Goal: Task Accomplishment & Management: Manage account settings

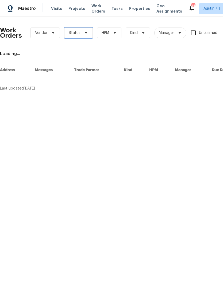
click at [72, 38] on span "Status" at bounding box center [78, 33] width 29 height 11
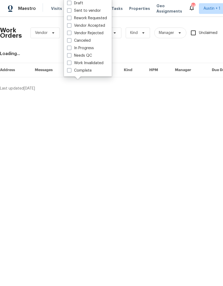
click at [74, 55] on label "Needs QC" at bounding box center [79, 55] width 25 height 5
click at [71, 55] on input "Needs QC" at bounding box center [68, 54] width 3 height 3
checkbox input "true"
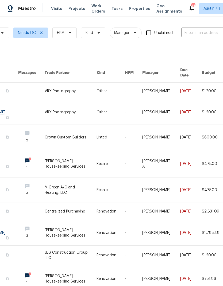
scroll to position [0, 54]
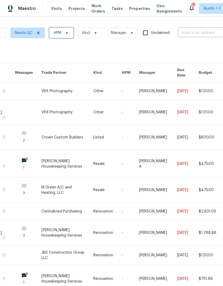
click at [63, 33] on span "HPM" at bounding box center [61, 33] width 24 height 11
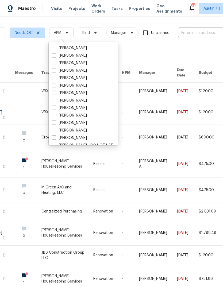
click at [54, 131] on span at bounding box center [54, 130] width 4 height 4
click at [54, 131] on input "[PERSON_NAME]" at bounding box center [53, 129] width 3 height 3
checkbox input "true"
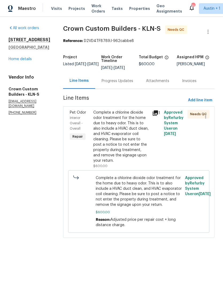
click at [121, 86] on div "Progress Updates" at bounding box center [117, 81] width 44 height 16
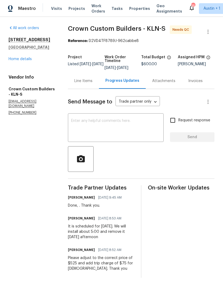
click at [133, 128] on textarea at bounding box center [115, 128] width 89 height 19
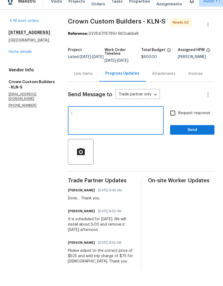
type textarea "I"
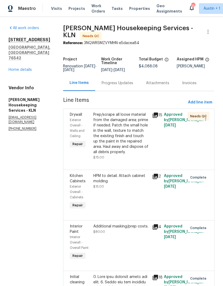
click at [126, 145] on div "Prep/scrape all loose material from the damaged area; prime if needed. Patch th…" at bounding box center [121, 133] width 56 height 43
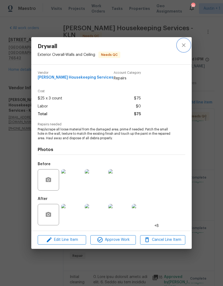
click at [184, 45] on icon "close" at bounding box center [183, 45] width 3 height 3
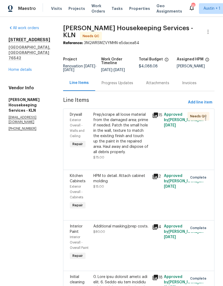
click at [134, 83] on div "Progress Updates" at bounding box center [117, 83] width 44 height 16
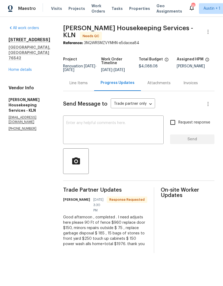
click at [88, 86] on div "Line Items" at bounding box center [79, 83] width 18 height 5
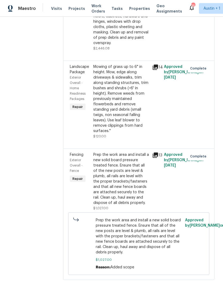
scroll to position [21, 0]
click at [128, 183] on div "Prep the work area and install a new solid board pressure treated fence. Ensure…" at bounding box center [121, 179] width 56 height 54
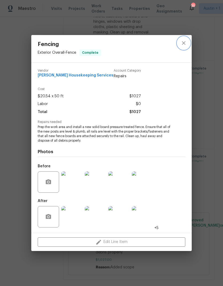
click at [181, 44] on icon "close" at bounding box center [184, 43] width 6 height 6
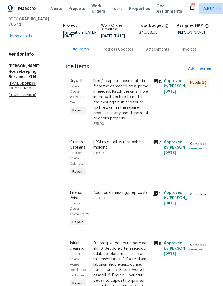
scroll to position [34, 0]
click at [30, 16] on div "All work orders 5705 Southern Belle Dr Killeen, TX 76542 Home details Vendor In…" at bounding box center [30, 44] width 42 height 106
click at [28, 9] on div "All work orders 5705 Southern Belle Dr Killeen, TX 76542 Home details Vendor In…" at bounding box center [30, 44] width 42 height 106
click at [29, 34] on link "Home details" at bounding box center [20, 36] width 23 height 4
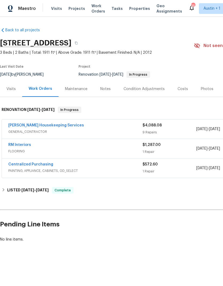
click at [58, 127] on link "[PERSON_NAME] Housekeeping Services" at bounding box center [46, 126] width 76 height 4
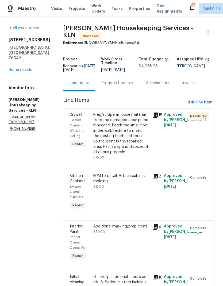
click at [124, 86] on div "Progress Updates" at bounding box center [118, 83] width 32 height 5
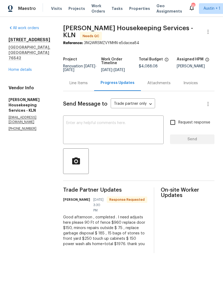
click at [125, 135] on textarea at bounding box center [113, 130] width 94 height 19
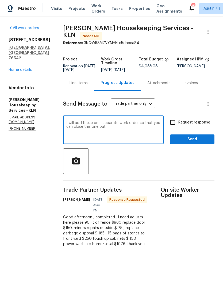
type textarea "I will add these on a separate work order so that you can close this one out"
click at [193, 143] on span "Send" at bounding box center [192, 139] width 36 height 7
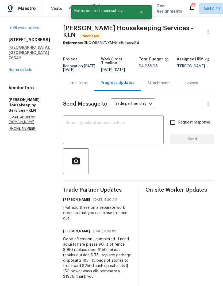
click at [83, 91] on div "Line Items" at bounding box center [78, 83] width 31 height 16
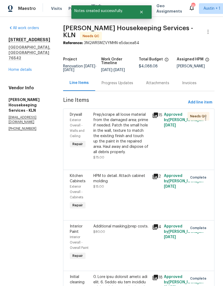
click at [136, 138] on div "Prep/scrape all loose material from the damaged area; prime if needed. Patch th…" at bounding box center [121, 133] width 56 height 43
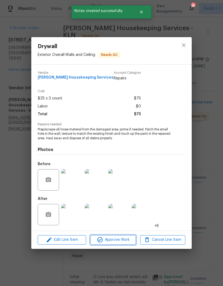
click at [119, 237] on span "Approve Work" at bounding box center [113, 240] width 42 height 7
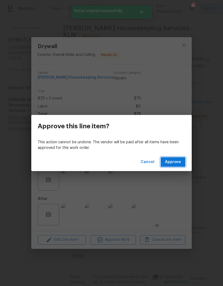
click at [179, 161] on span "Approve" at bounding box center [173, 162] width 16 height 7
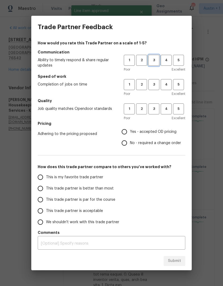
click at [152, 63] on span "3" at bounding box center [154, 60] width 10 height 6
click at [158, 84] on span "3" at bounding box center [154, 85] width 10 height 6
click at [154, 104] on button "3" at bounding box center [153, 109] width 11 height 11
click at [129, 129] on input "Yes - accepted OD pricing" at bounding box center [124, 131] width 11 height 11
radio input "true"
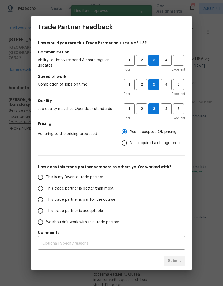
click at [93, 203] on label "This trade partner is par for the course" at bounding box center [77, 199] width 85 height 11
click at [46, 203] on input "This trade partner is par for the course" at bounding box center [40, 199] width 11 height 11
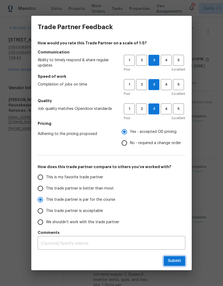
click at [181, 262] on button "Submit" at bounding box center [175, 261] width 22 height 10
radio input "true"
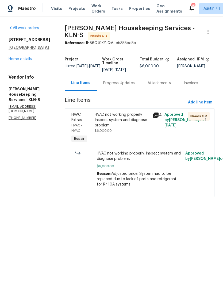
click at [117, 128] on div "HVAC not working properly. Inspect system and diagnose problem." at bounding box center [122, 120] width 55 height 16
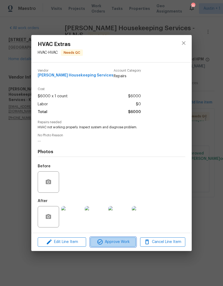
click at [122, 247] on button "Approve Work" at bounding box center [112, 242] width 45 height 9
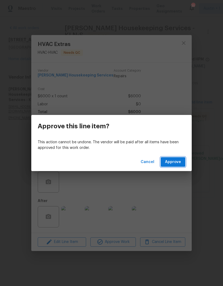
click at [180, 159] on span "Approve" at bounding box center [173, 162] width 16 height 7
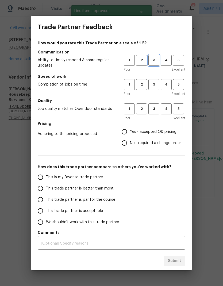
click at [151, 62] on span "3" at bounding box center [154, 60] width 10 height 6
click at [155, 83] on span "3" at bounding box center [154, 85] width 10 height 6
click at [156, 104] on button "3" at bounding box center [153, 109] width 11 height 11
click at [125, 125] on h5 "Pricing" at bounding box center [112, 123] width 148 height 5
click at [129, 131] on input "Yes - accepted OD pricing" at bounding box center [124, 131] width 11 height 11
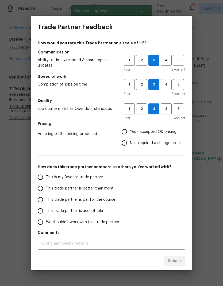
radio input "true"
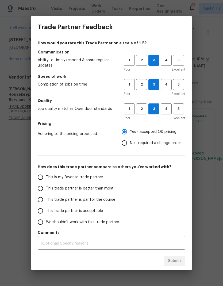
click at [46, 197] on label "This trade partner is par for the course" at bounding box center [77, 199] width 85 height 11
click at [46, 197] on input "This trade partner is par for the course" at bounding box center [40, 199] width 11 height 11
click at [180, 262] on span "Submit" at bounding box center [174, 261] width 13 height 7
radio input "true"
